Goal: Task Accomplishment & Management: Manage account settings

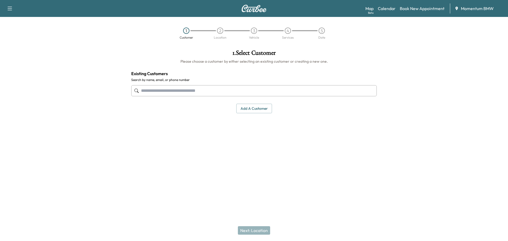
click at [388, 6] on link "Calendar" at bounding box center [386, 8] width 18 height 6
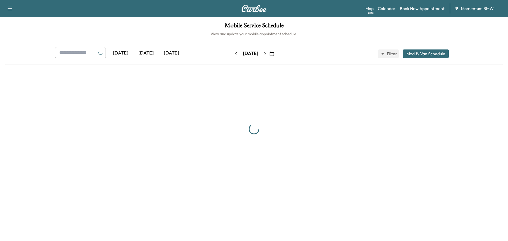
click at [267, 53] on icon "button" at bounding box center [265, 54] width 4 height 4
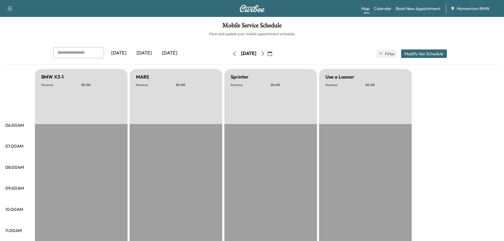
click at [265, 53] on icon "button" at bounding box center [263, 54] width 4 height 4
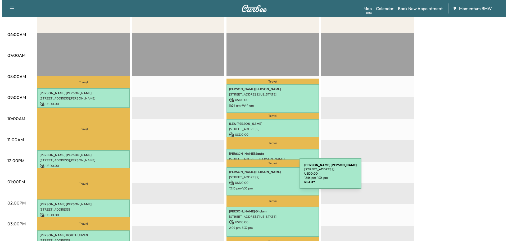
scroll to position [106, 0]
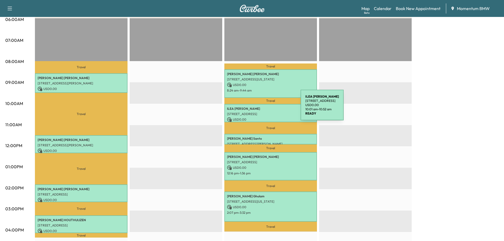
click at [261, 108] on p "[PERSON_NAME]" at bounding box center [270, 109] width 87 height 4
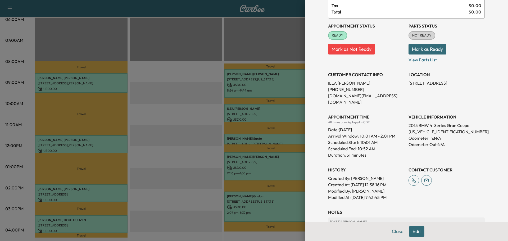
scroll to position [53, 0]
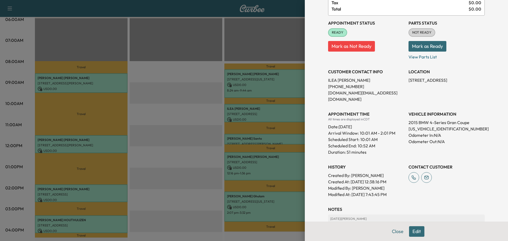
click at [413, 229] on button "Edit" at bounding box center [416, 231] width 15 height 11
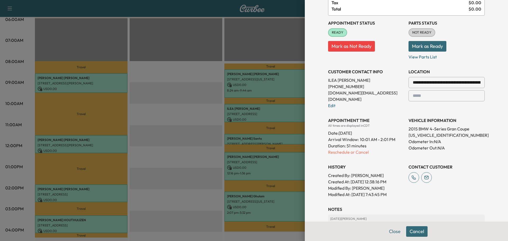
click at [432, 81] on input "**********" at bounding box center [446, 82] width 76 height 11
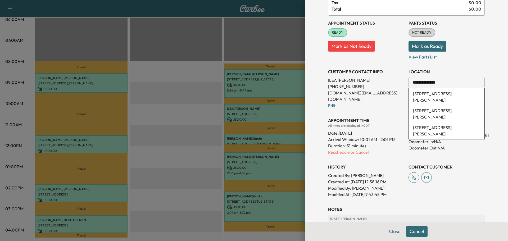
click at [428, 94] on li "[STREET_ADDRESS][PERSON_NAME]" at bounding box center [446, 96] width 76 height 17
type input "**********"
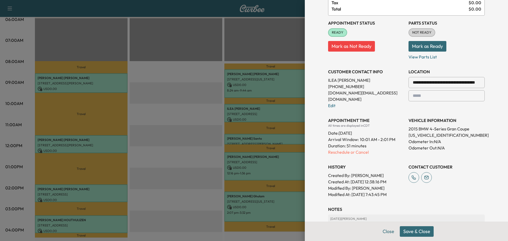
click at [423, 45] on button "Mark as Ready" at bounding box center [427, 46] width 38 height 11
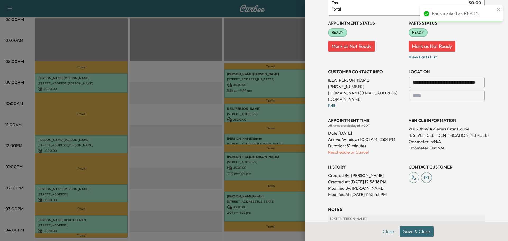
click at [414, 229] on button "Save & Close" at bounding box center [416, 231] width 34 height 11
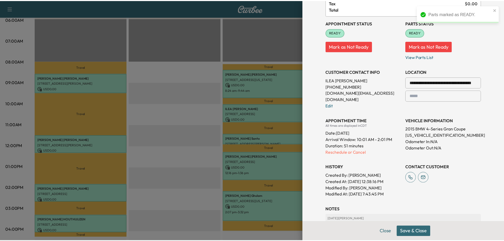
scroll to position [53, 0]
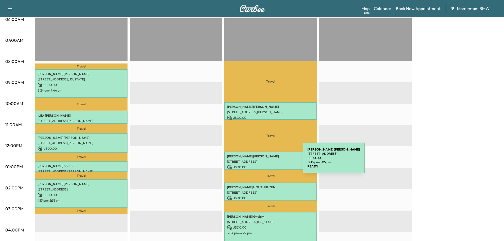
click at [263, 161] on p "[STREET_ADDRESS]" at bounding box center [270, 161] width 87 height 4
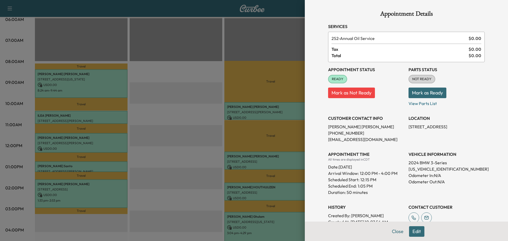
click at [438, 92] on button "Mark as Ready" at bounding box center [427, 93] width 38 height 11
click at [413, 92] on button "Mark as Not Ready" at bounding box center [431, 93] width 47 height 11
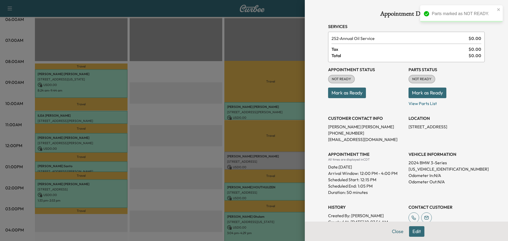
click at [412, 232] on button "Edit" at bounding box center [416, 231] width 15 height 11
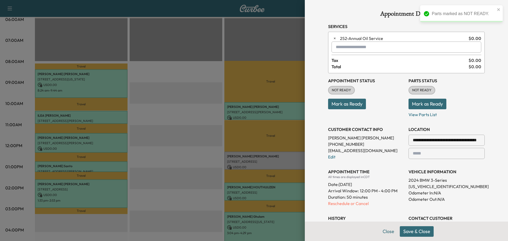
click at [357, 49] on input "text" at bounding box center [406, 47] width 150 height 11
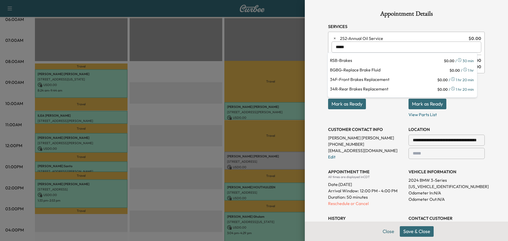
click at [365, 69] on p "BGBG - Replace Brake Fluid" at bounding box center [389, 70] width 118 height 7
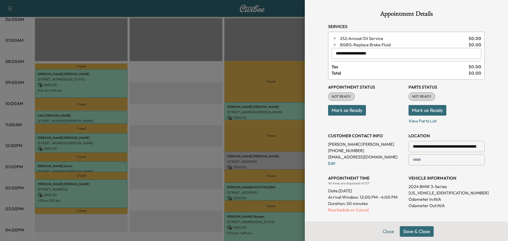
type input "**********"
click at [348, 109] on button "Mark as Ready" at bounding box center [347, 110] width 38 height 11
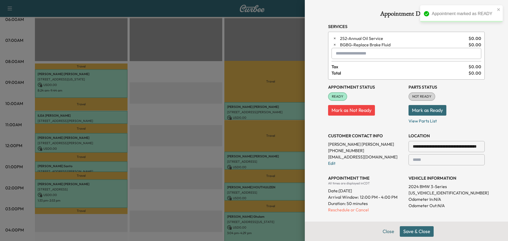
click at [436, 111] on button "Mark as Ready" at bounding box center [427, 110] width 38 height 11
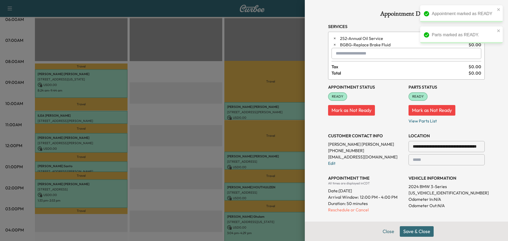
click at [415, 229] on button "Save & Close" at bounding box center [416, 231] width 34 height 11
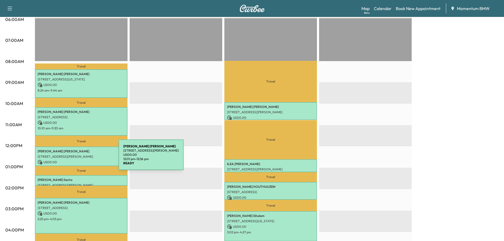
click at [79, 158] on div "[PERSON_NAME] [STREET_ADDRESS][PERSON_NAME] USD 0.00 12:01 pm - 12:56 pm" at bounding box center [81, 156] width 93 height 20
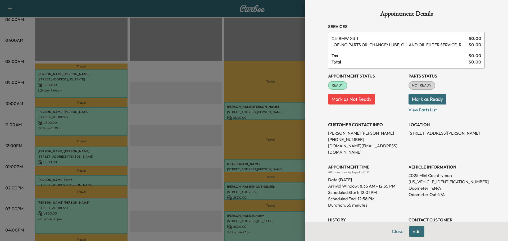
click at [418, 100] on button "Mark as Ready" at bounding box center [427, 99] width 38 height 11
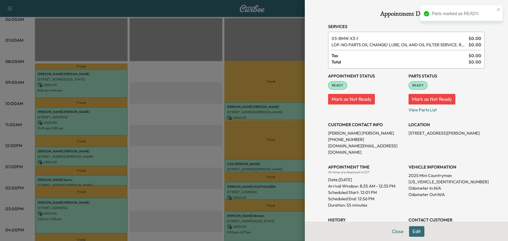
click at [395, 231] on button "Close" at bounding box center [397, 231] width 19 height 11
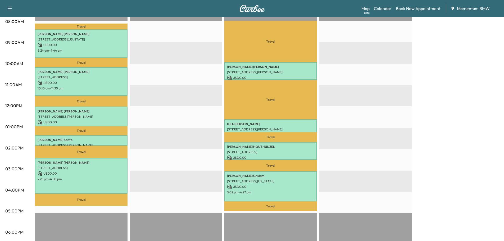
scroll to position [159, 0]
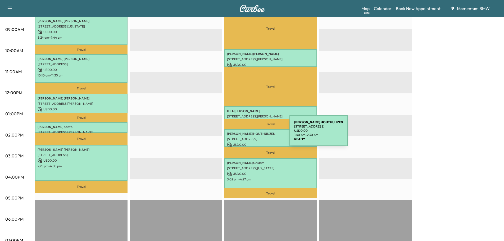
click at [250, 134] on p "[PERSON_NAME]" at bounding box center [270, 134] width 87 height 4
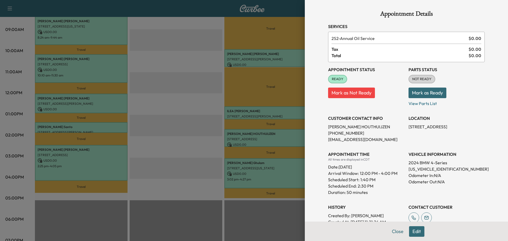
click at [412, 231] on button "Edit" at bounding box center [416, 231] width 15 height 11
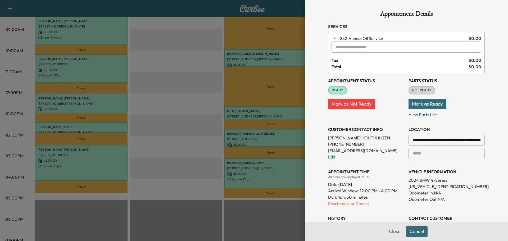
click at [350, 49] on input "text" at bounding box center [406, 47] width 150 height 11
click at [357, 69] on p "CAFD - Micro Filter Dual Replace" at bounding box center [386, 70] width 113 height 7
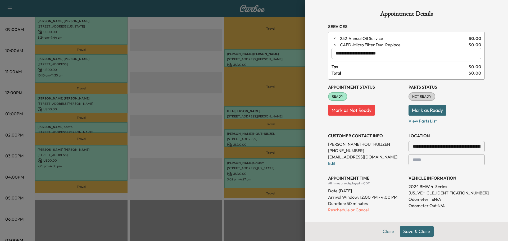
type input "**********"
click at [433, 110] on button "Mark as Ready" at bounding box center [427, 110] width 38 height 11
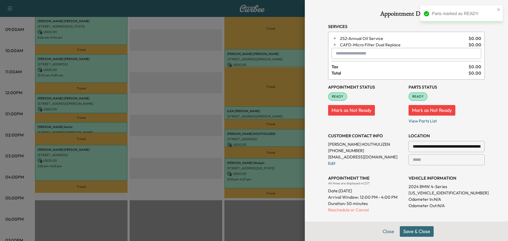
click at [413, 231] on button "Save & Close" at bounding box center [416, 231] width 34 height 11
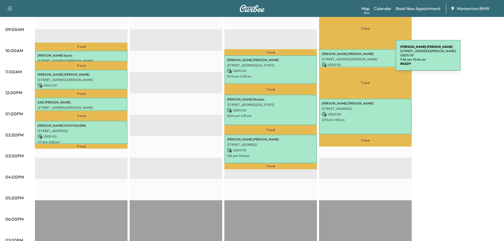
click at [356, 58] on p "[STREET_ADDRESS][PERSON_NAME]" at bounding box center [364, 59] width 87 height 4
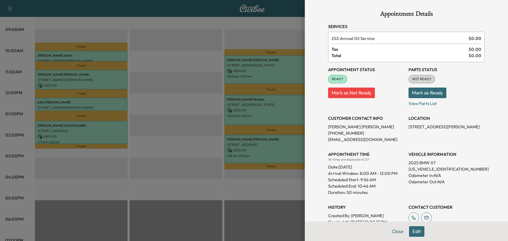
click at [422, 94] on button "Mark as Ready" at bounding box center [427, 93] width 38 height 11
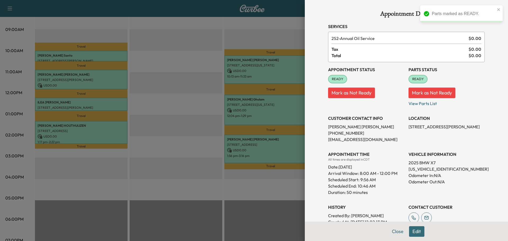
click at [393, 232] on button "Close" at bounding box center [397, 231] width 19 height 11
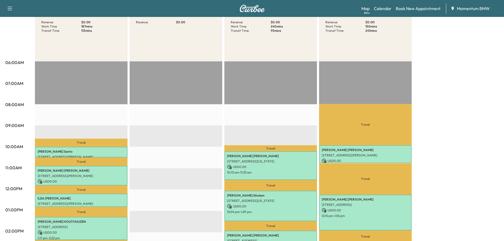
scroll to position [106, 0]
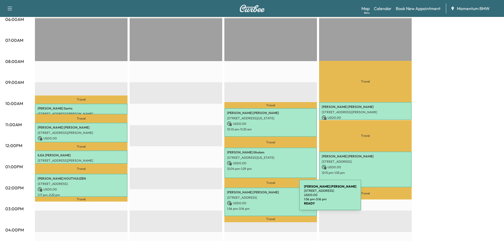
click at [259, 198] on div "[PERSON_NAME] [STREET_ADDRESS] USD 0.00 1:56 pm - 3:16 pm" at bounding box center [270, 201] width 93 height 29
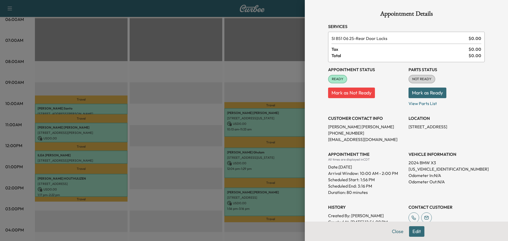
click at [416, 95] on button "Mark as Ready" at bounding box center [427, 93] width 38 height 11
click at [393, 231] on button "Close" at bounding box center [397, 231] width 19 height 11
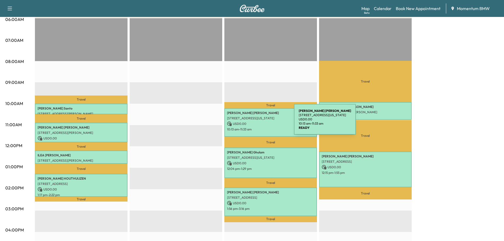
click at [254, 122] on p "USD 0.00" at bounding box center [270, 123] width 87 height 5
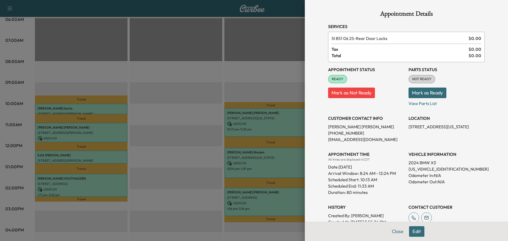
click at [425, 91] on button "Mark as Ready" at bounding box center [427, 93] width 38 height 11
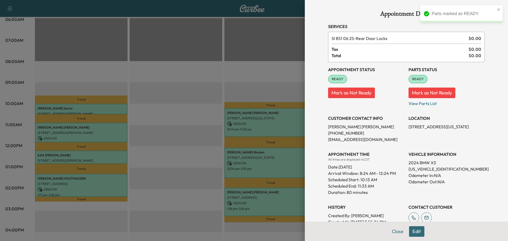
click at [418, 94] on button "Mark as Not Ready" at bounding box center [431, 93] width 47 height 11
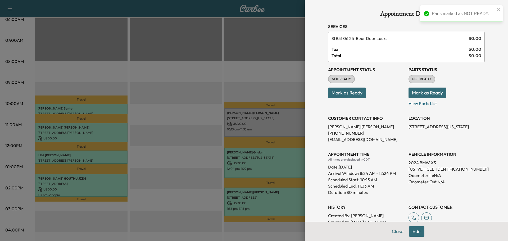
click at [412, 234] on button "Edit" at bounding box center [416, 231] width 15 height 11
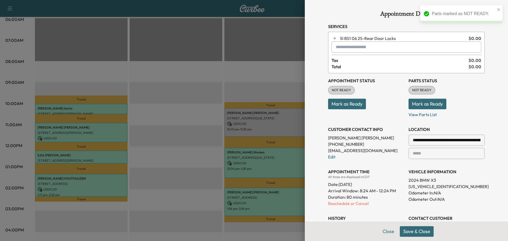
click at [352, 49] on input "text" at bounding box center [406, 47] width 150 height 11
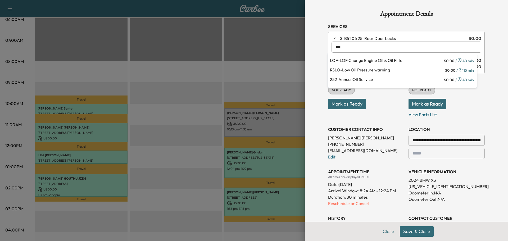
click at [344, 61] on p "LOF - LOF Change Engine Oil & Oil Filter" at bounding box center [386, 60] width 113 height 7
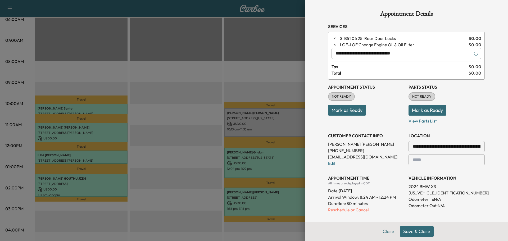
click at [350, 55] on input "**********" at bounding box center [406, 53] width 150 height 11
drag, startPoint x: 405, startPoint y: 54, endPoint x: 144, endPoint y: 39, distance: 261.1
click at [144, 39] on div "**********" at bounding box center [254, 120] width 508 height 241
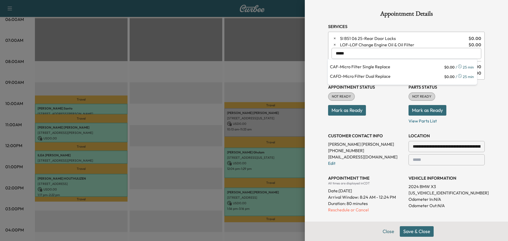
click at [365, 68] on p "CAF - Micro Filter Single Replace" at bounding box center [386, 66] width 113 height 7
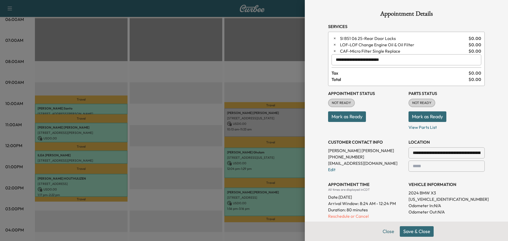
type input "**********"
click at [421, 114] on button "Mark as Ready" at bounding box center [427, 116] width 38 height 11
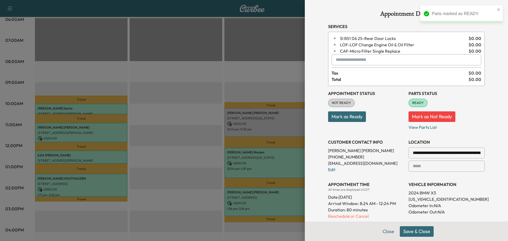
click at [349, 116] on button "Mark as Ready" at bounding box center [347, 116] width 38 height 11
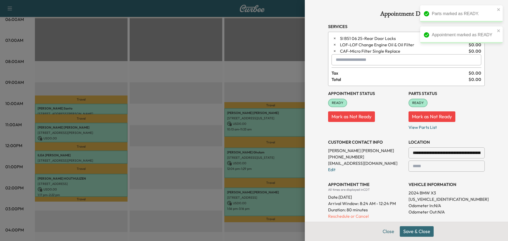
click at [417, 232] on button "Save & Close" at bounding box center [416, 231] width 34 height 11
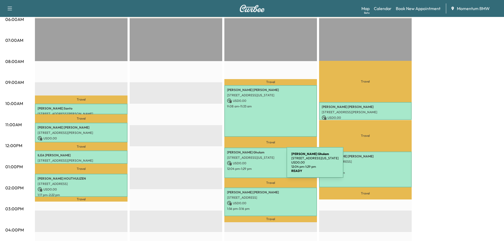
click at [246, 164] on p "USD 0.00" at bounding box center [270, 163] width 87 height 5
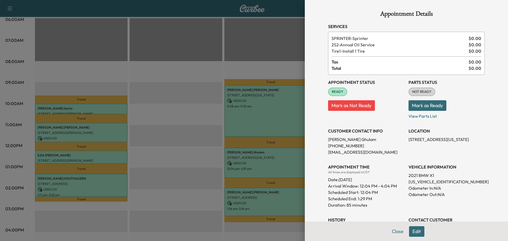
click at [421, 106] on button "Mark as Ready" at bounding box center [427, 105] width 38 height 11
click at [394, 230] on button "Close" at bounding box center [397, 231] width 19 height 11
